Goal: Task Accomplishment & Management: Manage account settings

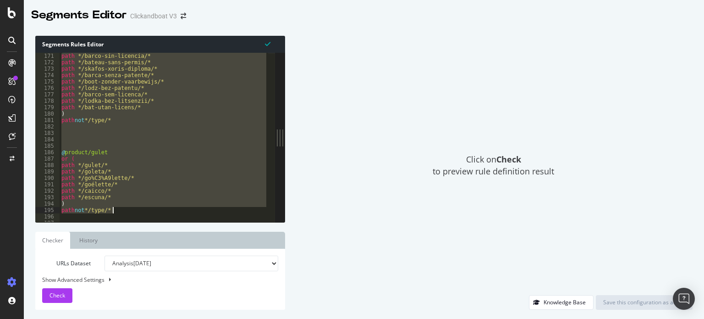
scroll to position [649, 0]
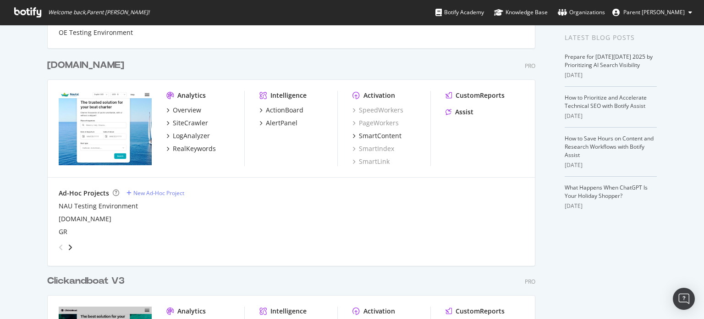
scroll to position [275, 0]
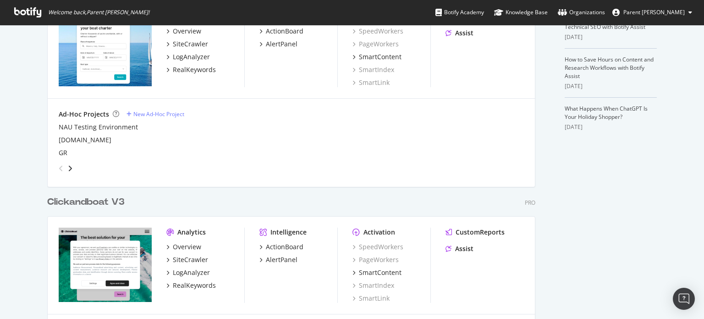
click at [92, 199] on div "Clickandboat V3" at bounding box center [85, 201] width 77 height 13
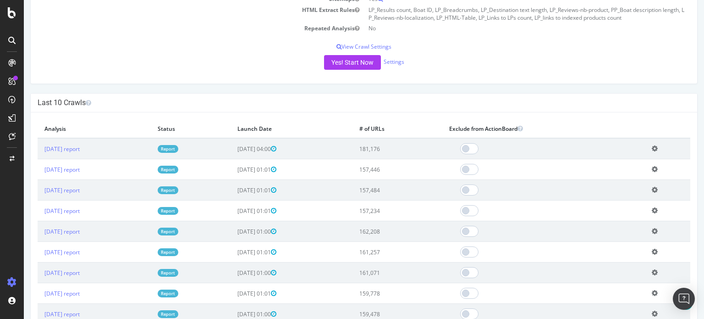
scroll to position [183, 0]
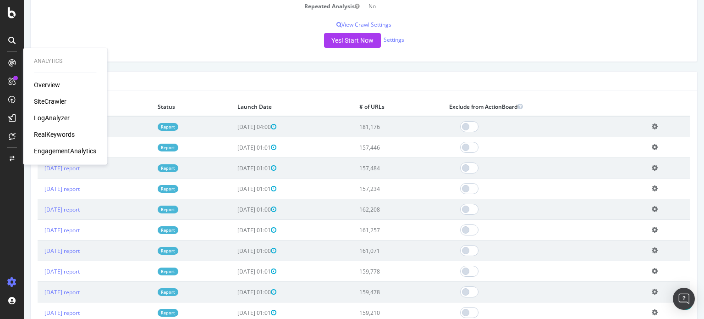
click at [46, 99] on div "SiteCrawler" at bounding box center [50, 101] width 33 height 9
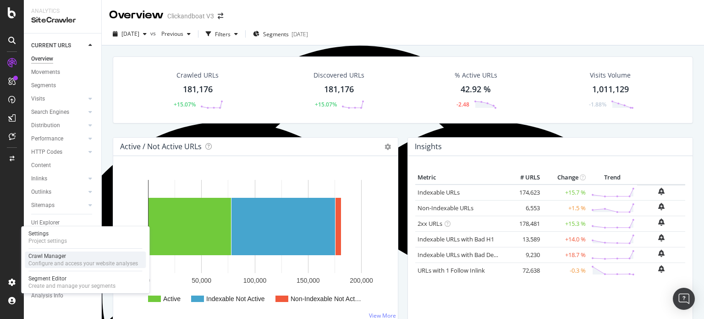
click at [48, 259] on div "Crawl Manager" at bounding box center [83, 255] width 110 height 7
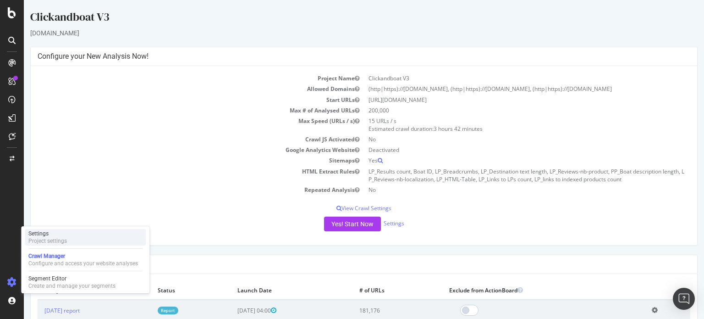
click at [55, 235] on div "Settings" at bounding box center [47, 233] width 39 height 7
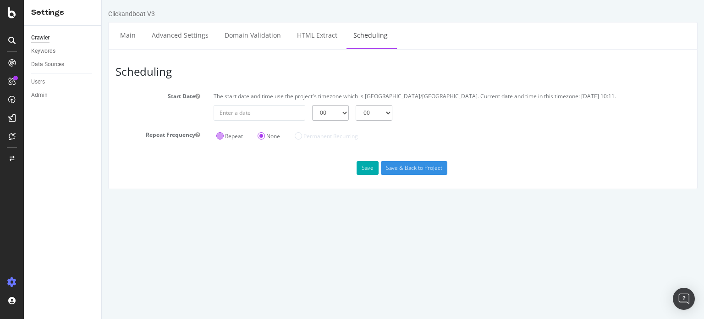
click at [225, 136] on label "Repeat" at bounding box center [229, 136] width 27 height 8
click at [102, 0] on input "Repeat" at bounding box center [102, 0] width 0 height 0
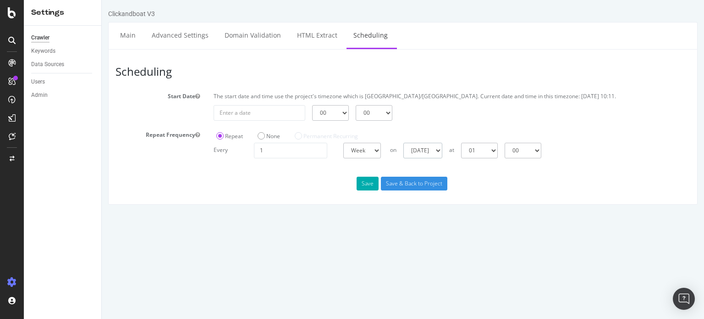
click at [425, 146] on select "Sunday Monday Tuesday Wednesday Thursday Friday Saturday" at bounding box center [422, 151] width 39 height 16
click at [377, 179] on button "Save" at bounding box center [368, 183] width 22 height 14
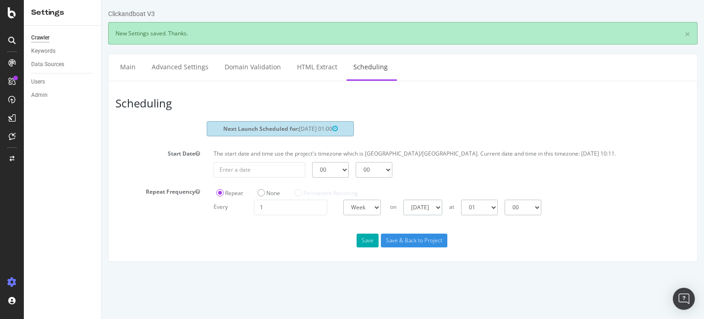
click at [431, 204] on select "Sunday Monday Tuesday Wednesday Thursday Friday Saturday" at bounding box center [422, 207] width 39 height 16
select select "1"
click at [403, 199] on select "Sunday Monday Tuesday Wednesday Thursday Friday Saturday" at bounding box center [422, 207] width 39 height 16
click at [369, 241] on button "Save" at bounding box center [368, 240] width 22 height 14
